Goal: Task Accomplishment & Management: Complete application form

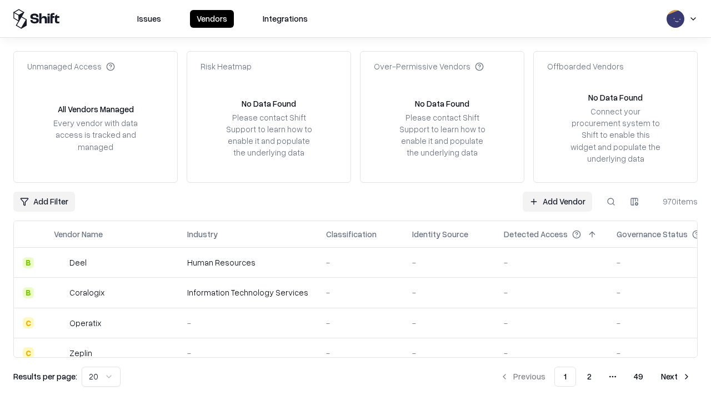
click at [557, 201] on link "Add Vendor" at bounding box center [557, 202] width 69 height 20
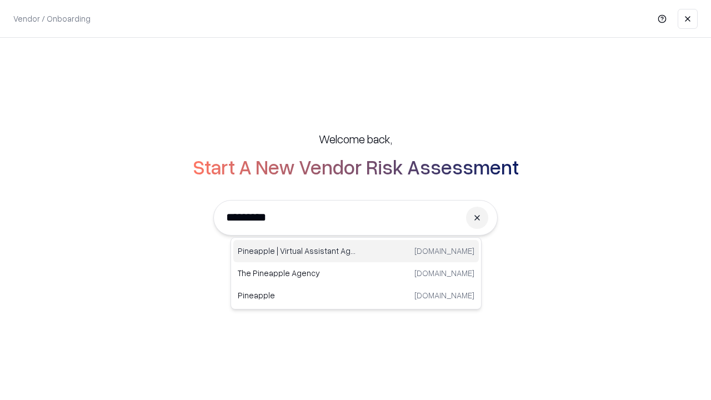
click at [356, 251] on div "Pineapple | Virtual Assistant Agency [DOMAIN_NAME]" at bounding box center [356, 251] width 246 height 22
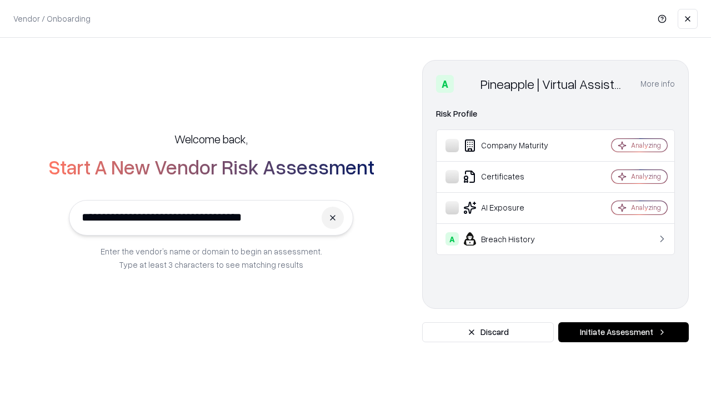
type input "**********"
click at [623, 332] on button "Initiate Assessment" at bounding box center [623, 332] width 131 height 20
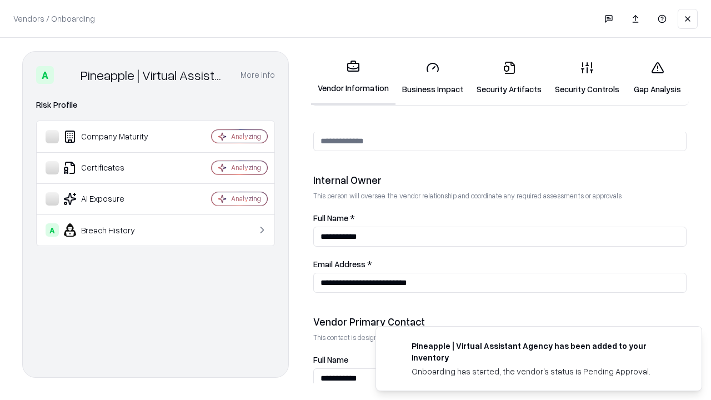
scroll to position [576, 0]
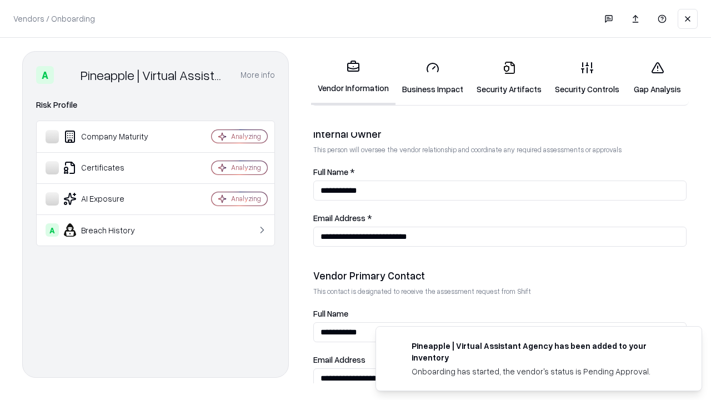
click at [433, 78] on link "Business Impact" at bounding box center [433, 78] width 74 height 52
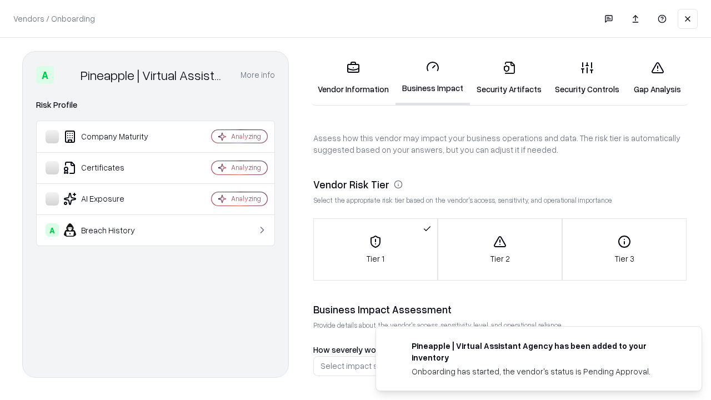
click at [509, 78] on link "Security Artifacts" at bounding box center [509, 78] width 78 height 52
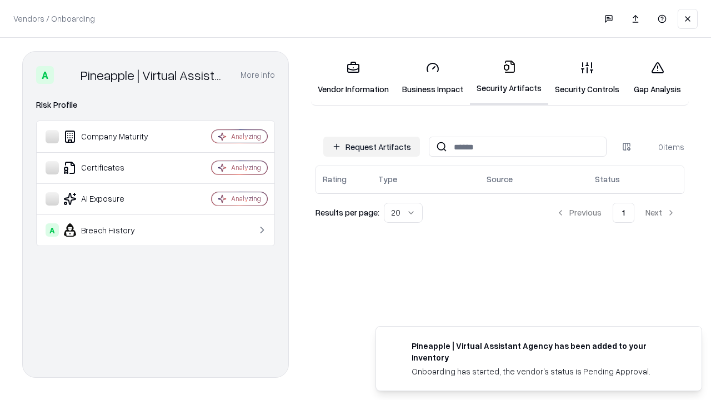
click at [372, 147] on button "Request Artifacts" at bounding box center [371, 147] width 97 height 20
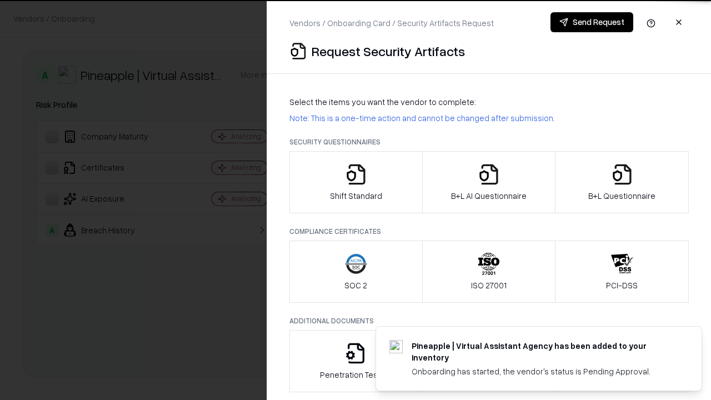
click at [356, 182] on icon "button" at bounding box center [356, 174] width 22 height 22
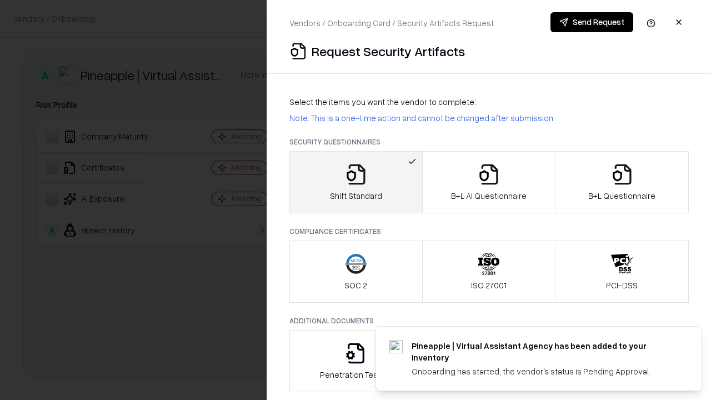
click at [592, 22] on button "Send Request" at bounding box center [592, 22] width 83 height 20
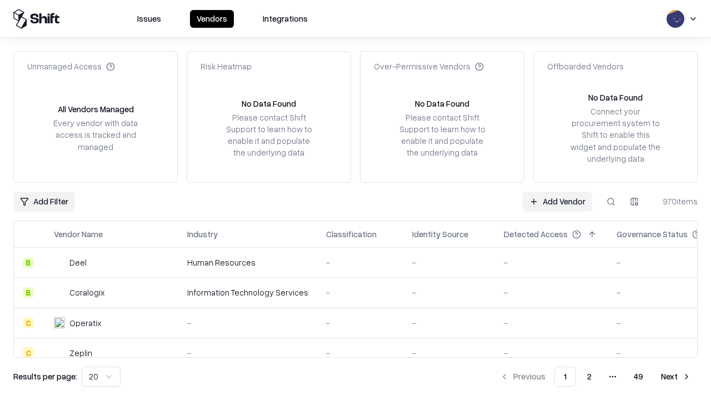
click at [611, 201] on button at bounding box center [611, 202] width 20 height 20
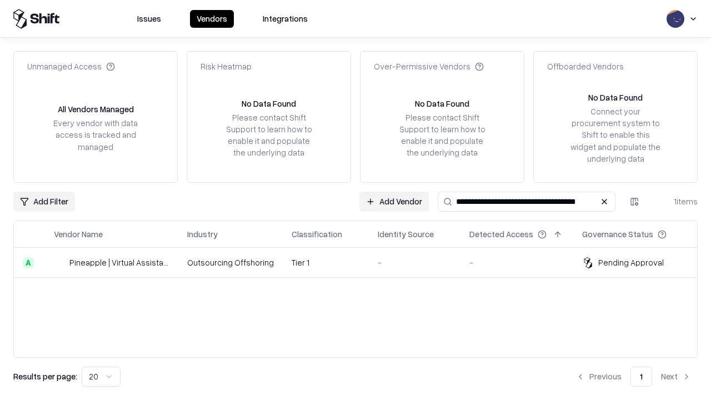
type input "**********"
click at [362, 262] on td "Tier 1" at bounding box center [326, 263] width 86 height 30
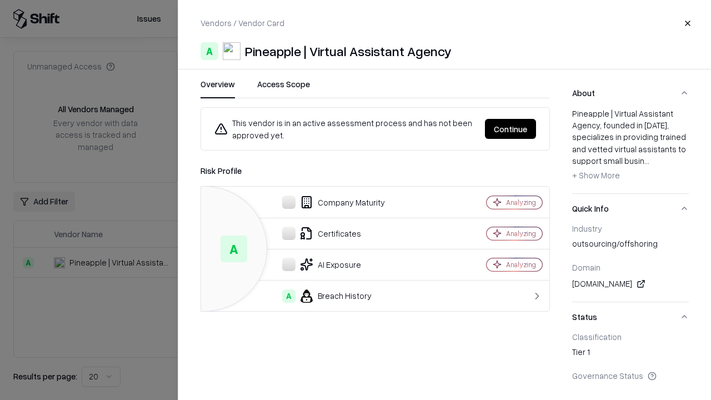
click at [511, 129] on button "Continue" at bounding box center [510, 129] width 51 height 20
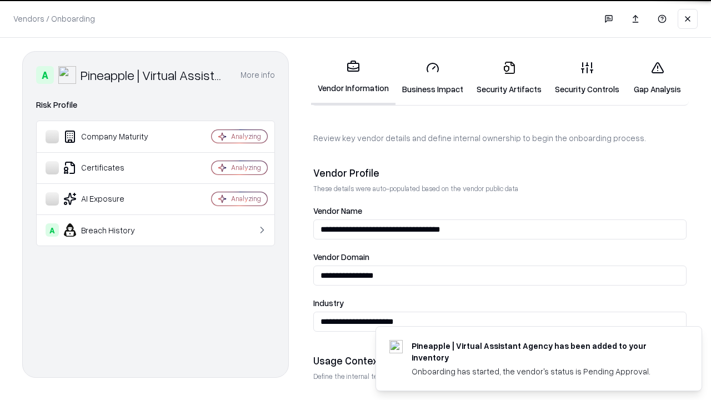
click at [509, 78] on link "Security Artifacts" at bounding box center [509, 78] width 78 height 52
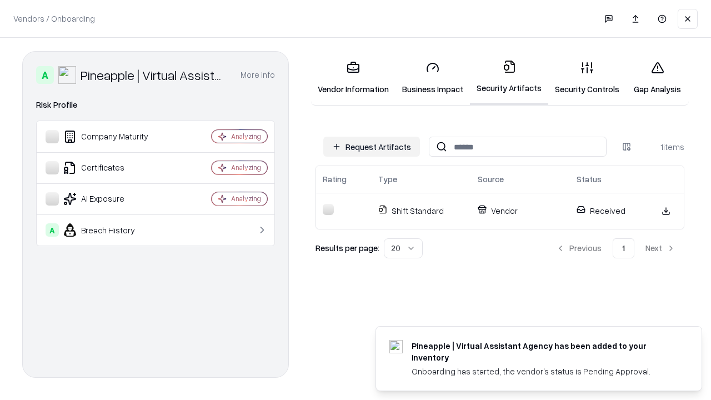
click at [657, 78] on link "Gap Analysis" at bounding box center [657, 78] width 63 height 52
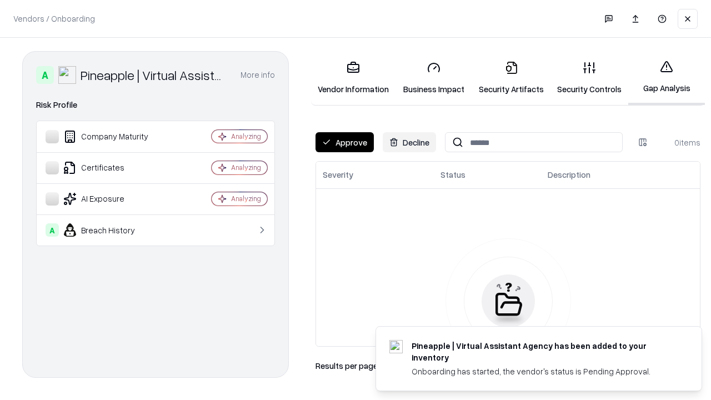
click at [344, 142] on button "Approve" at bounding box center [345, 142] width 58 height 20
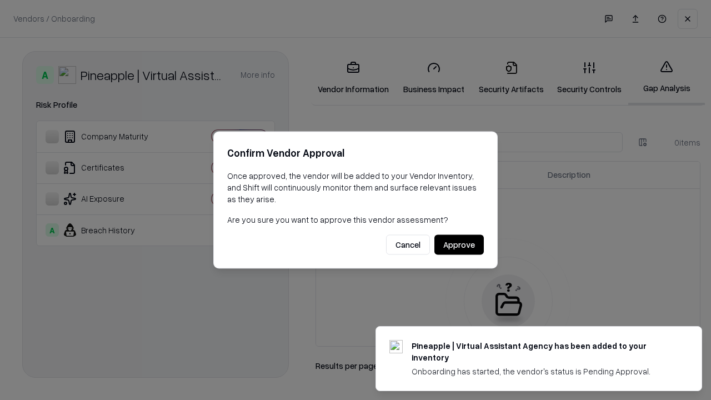
click at [459, 244] on button "Approve" at bounding box center [458, 245] width 49 height 20
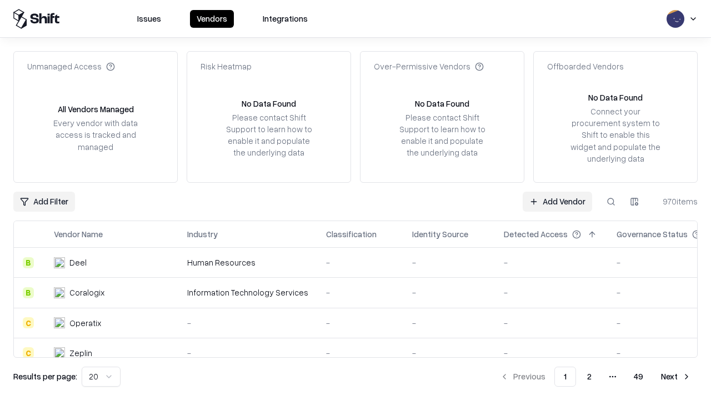
type input "**********"
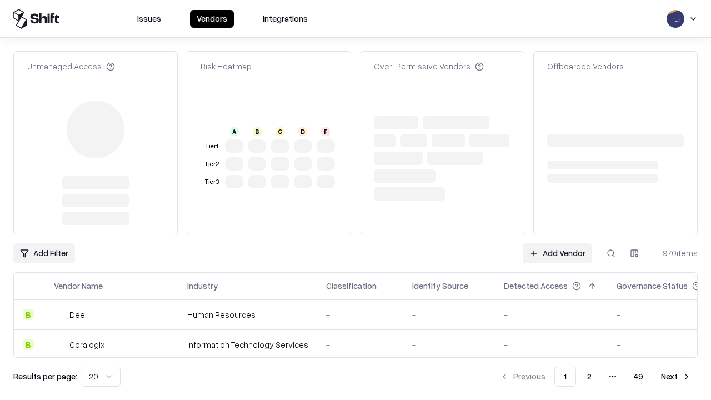
click at [557, 243] on link "Add Vendor" at bounding box center [557, 253] width 69 height 20
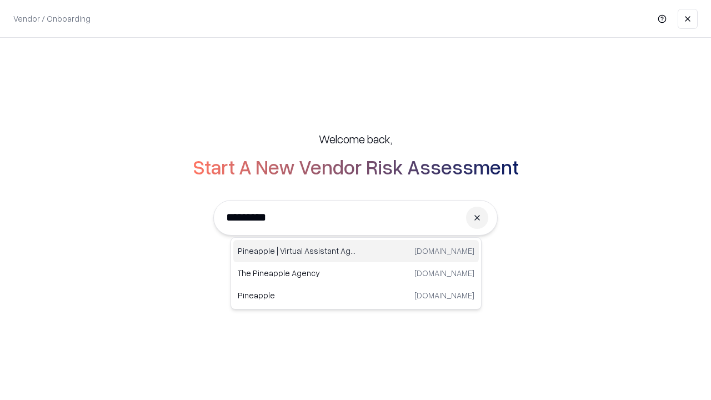
click at [356, 251] on div "Pineapple | Virtual Assistant Agency [DOMAIN_NAME]" at bounding box center [356, 251] width 246 height 22
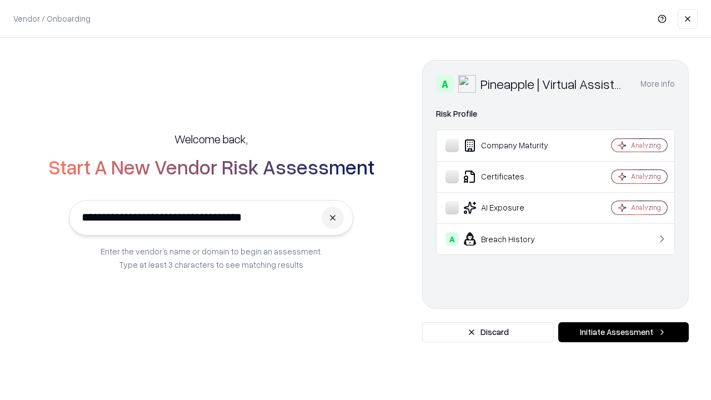
type input "**********"
click at [623, 332] on button "Initiate Assessment" at bounding box center [623, 332] width 131 height 20
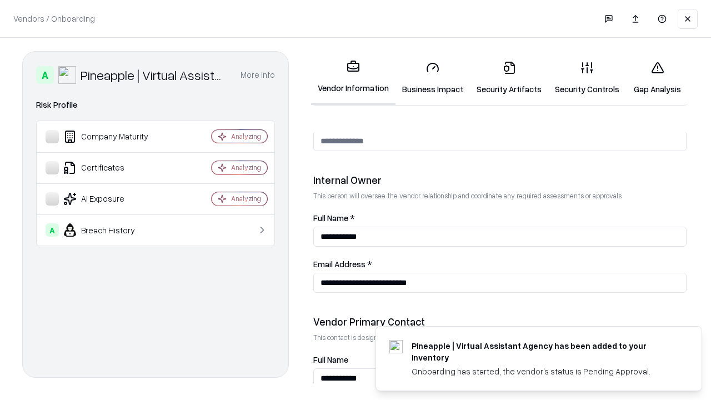
scroll to position [576, 0]
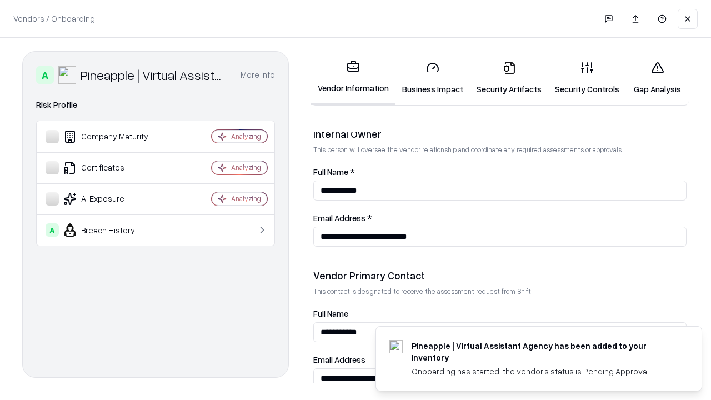
click at [657, 78] on link "Gap Analysis" at bounding box center [657, 78] width 63 height 52
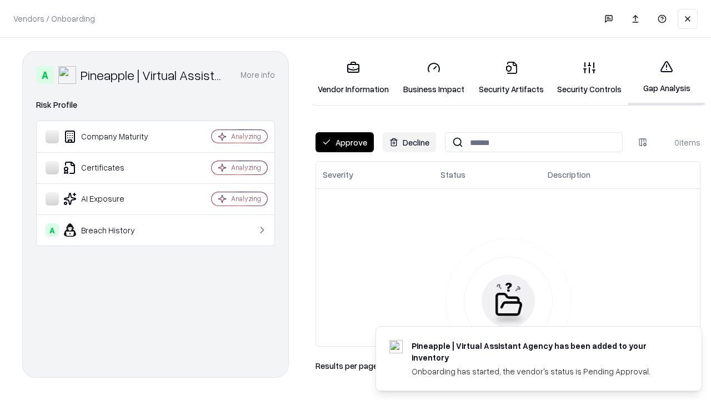
click at [344, 142] on button "Approve" at bounding box center [345, 142] width 58 height 20
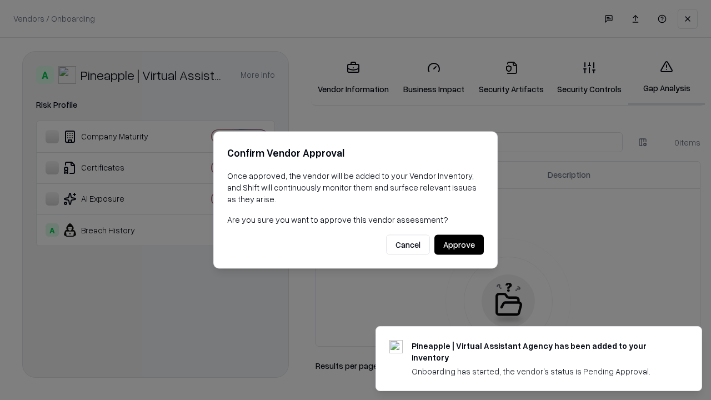
click at [459, 244] on button "Approve" at bounding box center [458, 245] width 49 height 20
